Goal: Transaction & Acquisition: Purchase product/service

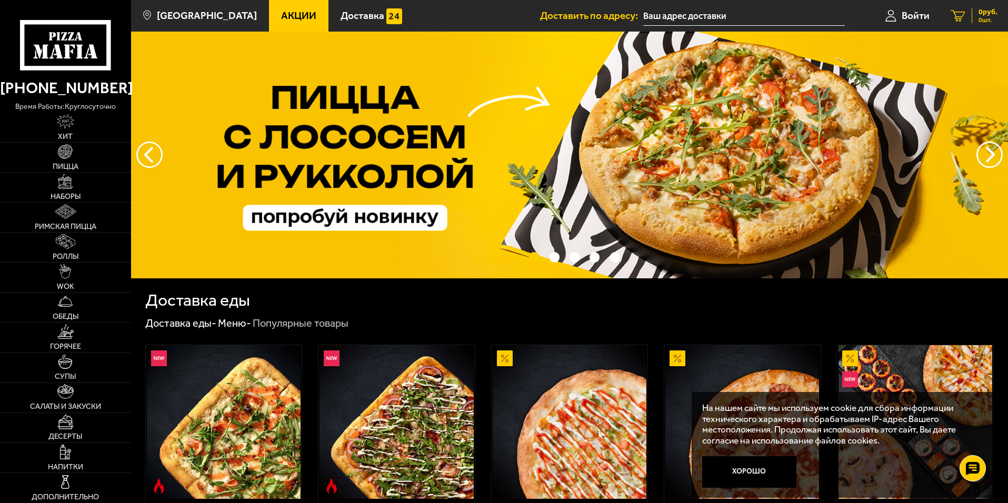
click at [977, 18] on div "0 руб. 0 шт." at bounding box center [985, 15] width 26 height 15
